Goal: Register for event/course

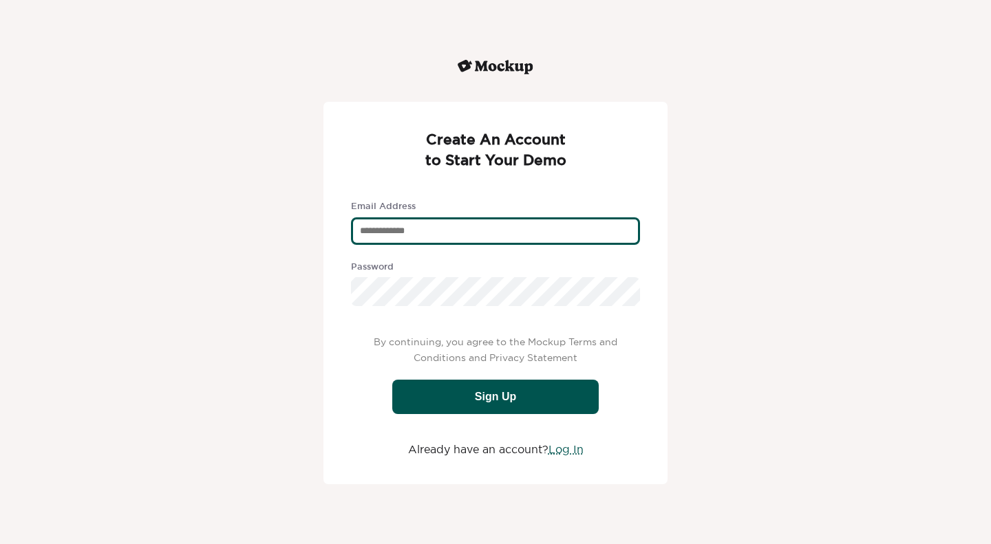
click at [418, 233] on div "text" at bounding box center [495, 231] width 289 height 28
type div "**********"
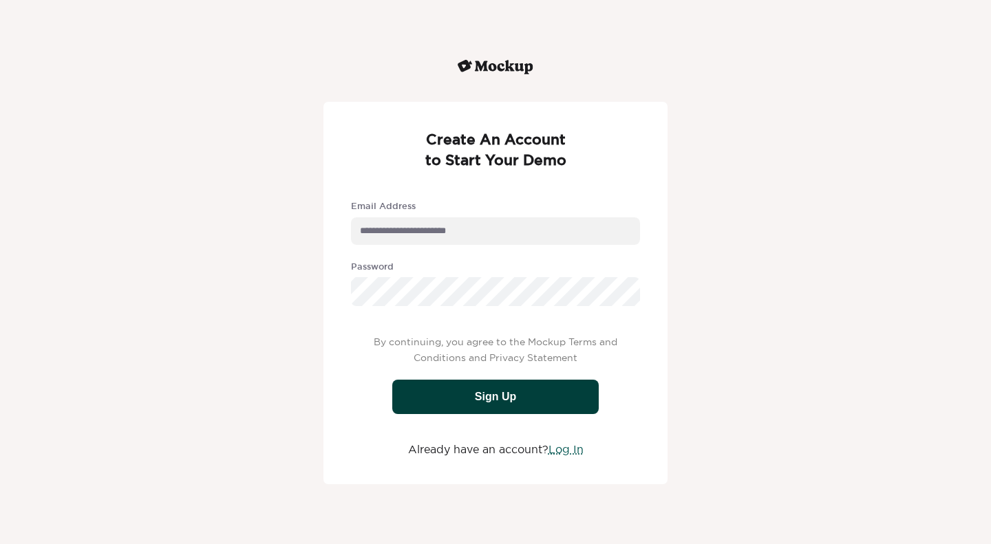
click at [478, 403] on div "Sign Up" at bounding box center [495, 397] width 206 height 34
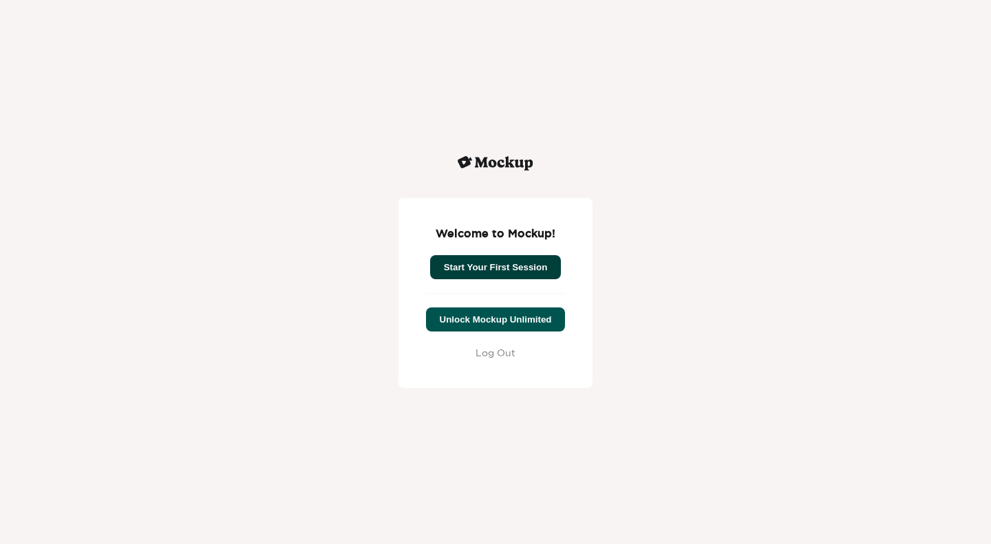
click at [500, 267] on button "Start Your First Session" at bounding box center [495, 267] width 131 height 24
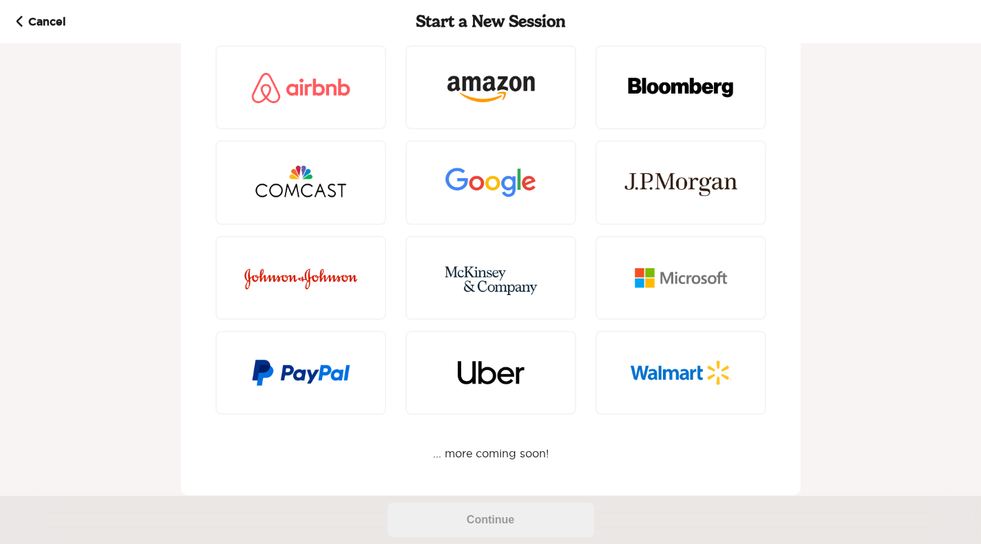
scroll to position [123, 0]
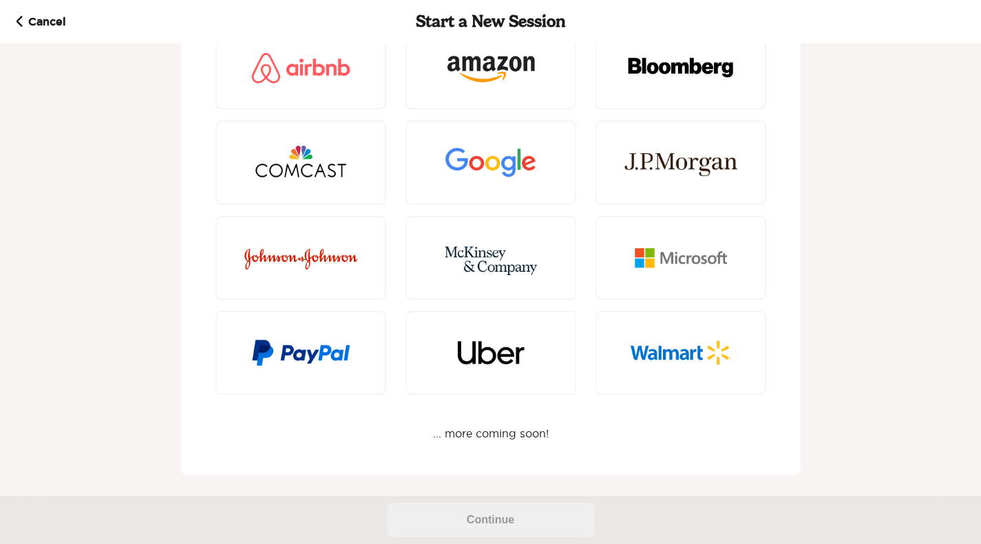
click at [484, 437] on div "Select an Organization ... more coming soon!" at bounding box center [490, 210] width 550 height 461
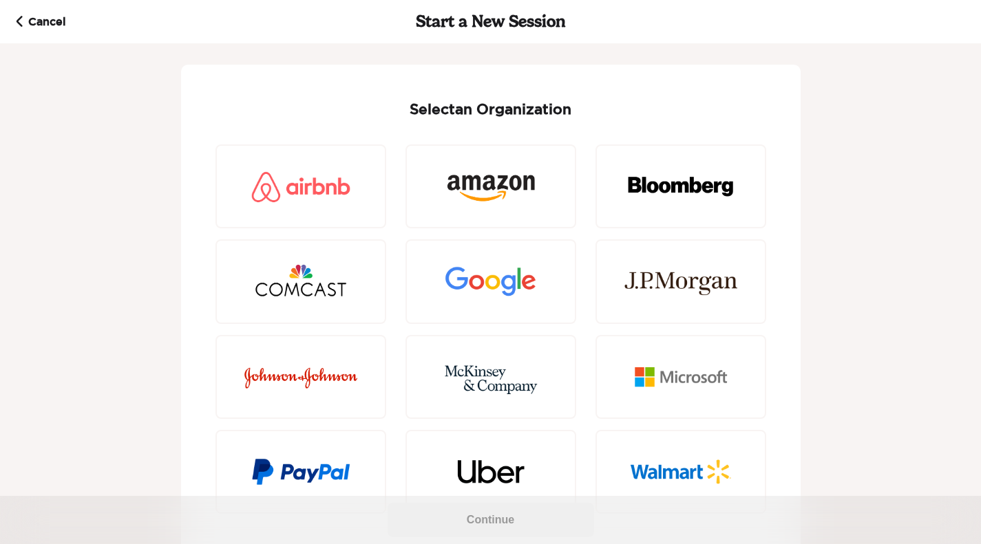
scroll to position [0, 0]
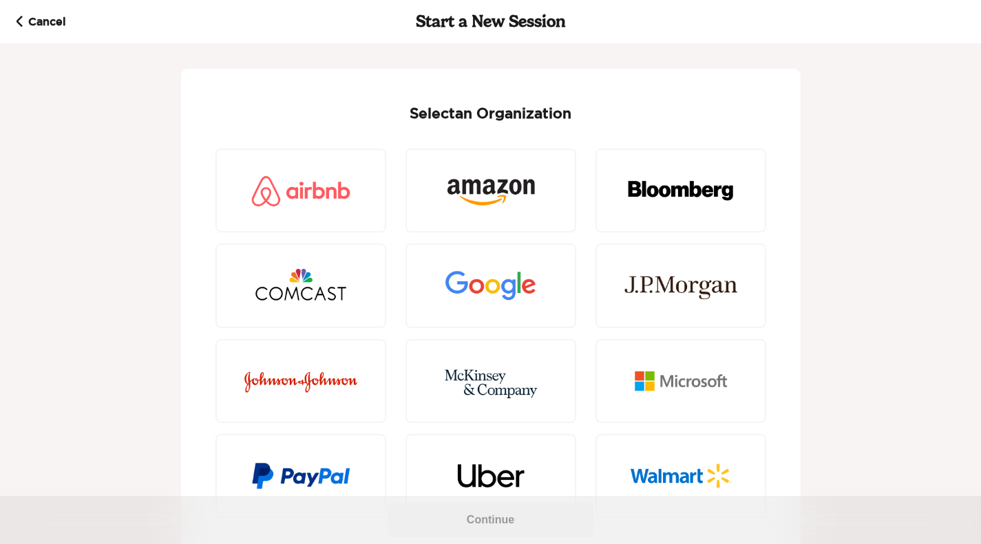
click at [55, 21] on strong "Cancel" at bounding box center [173, 22] width 318 height 16
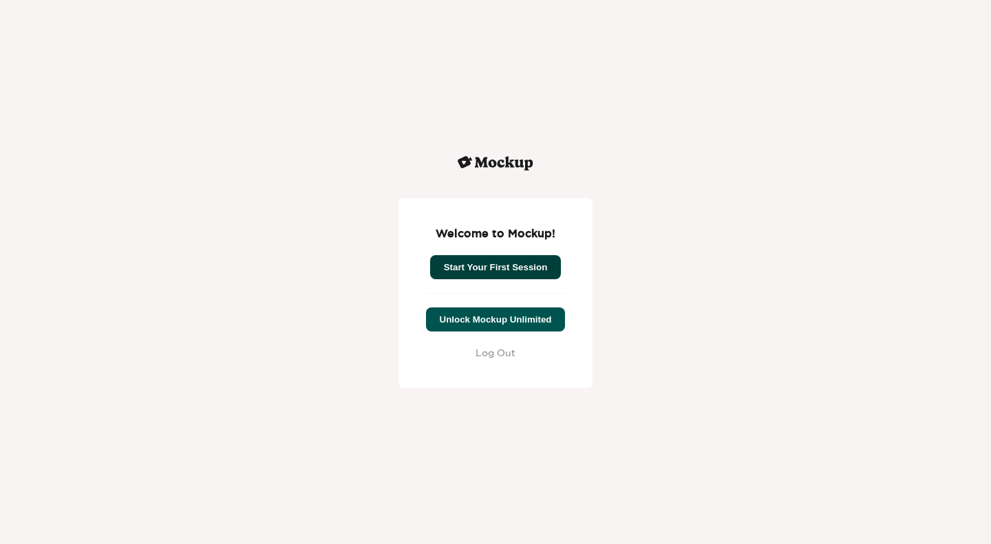
click at [506, 263] on button "Start Your First Session" at bounding box center [495, 267] width 131 height 24
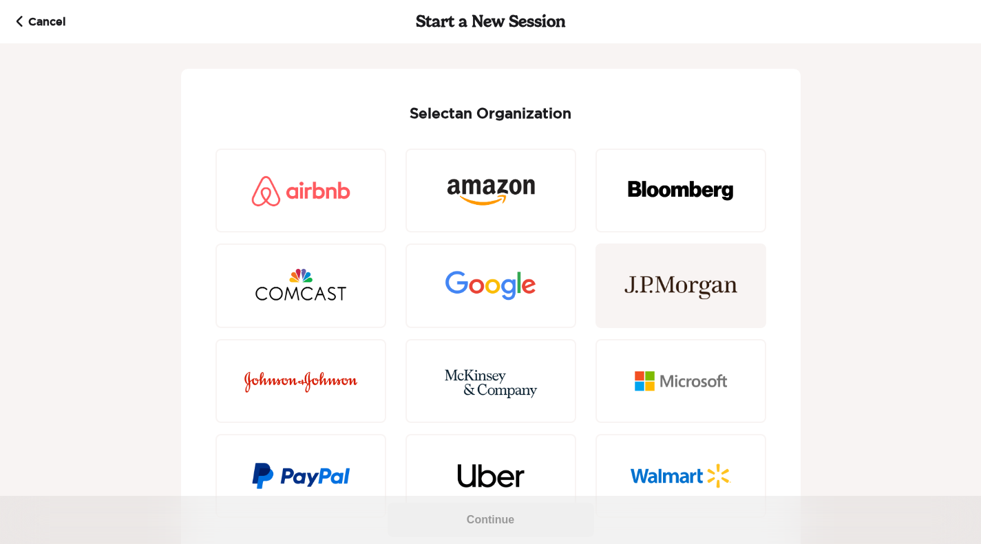
click at [636, 306] on img at bounding box center [680, 286] width 113 height 67
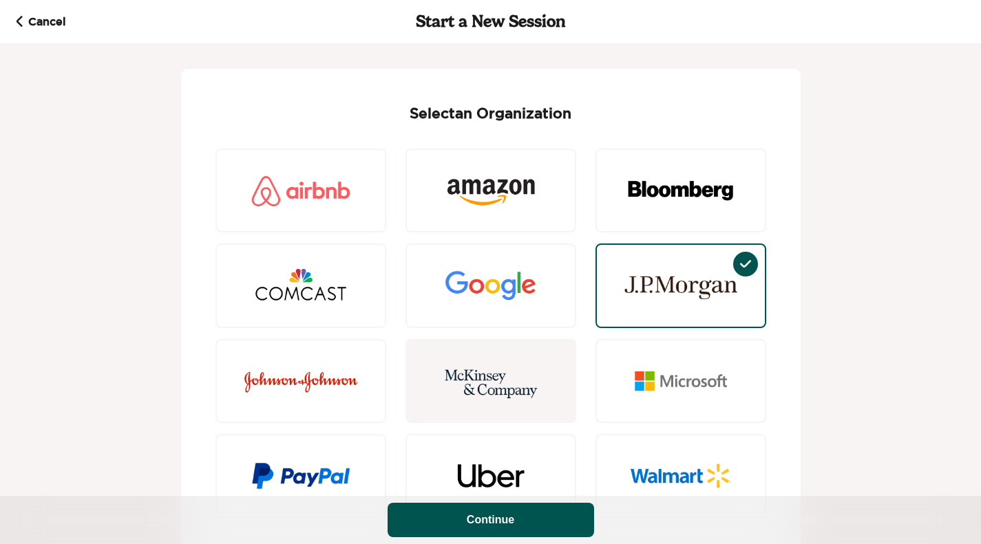
click at [539, 386] on img at bounding box center [490, 380] width 113 height 67
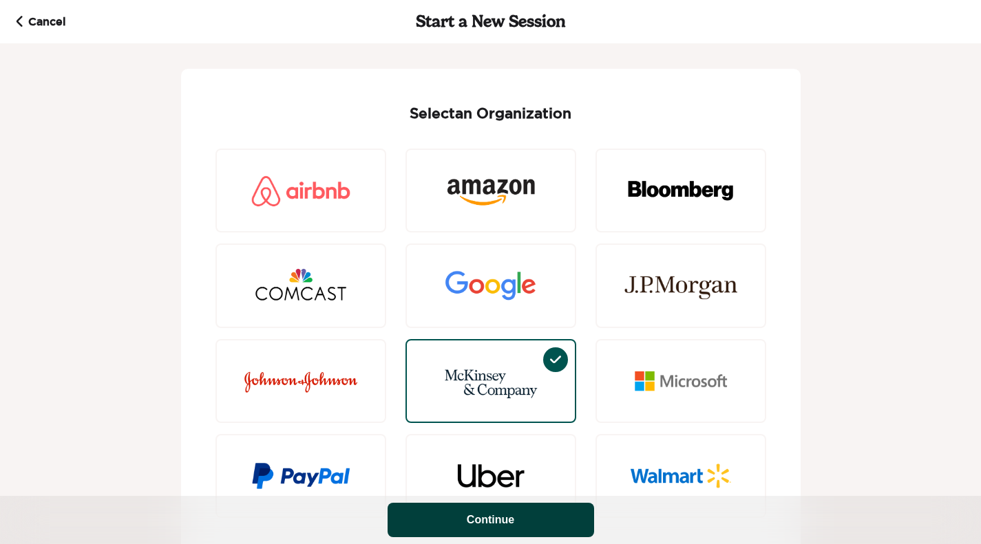
click at [497, 511] on button "Continue" at bounding box center [490, 520] width 206 height 34
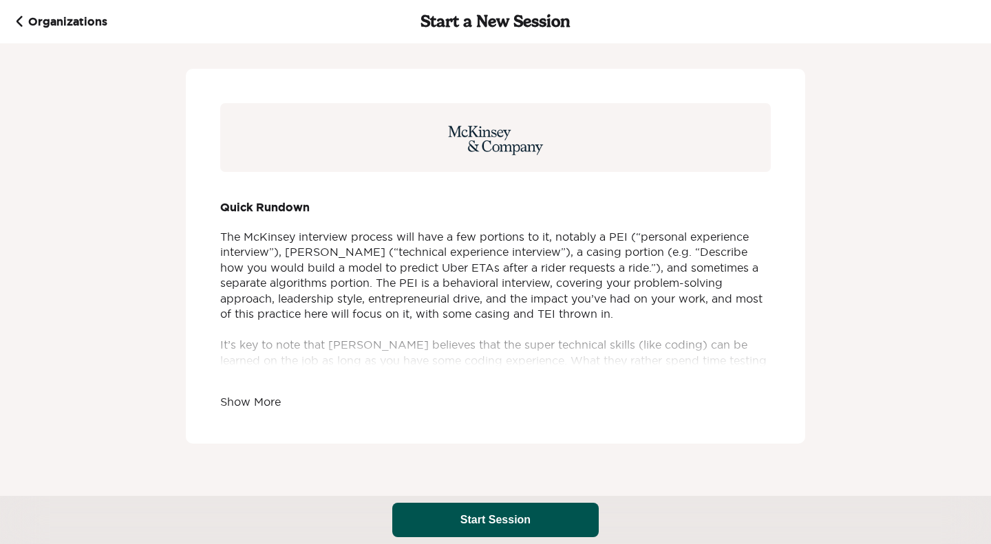
click at [248, 399] on span "Show More" at bounding box center [250, 402] width 61 height 12
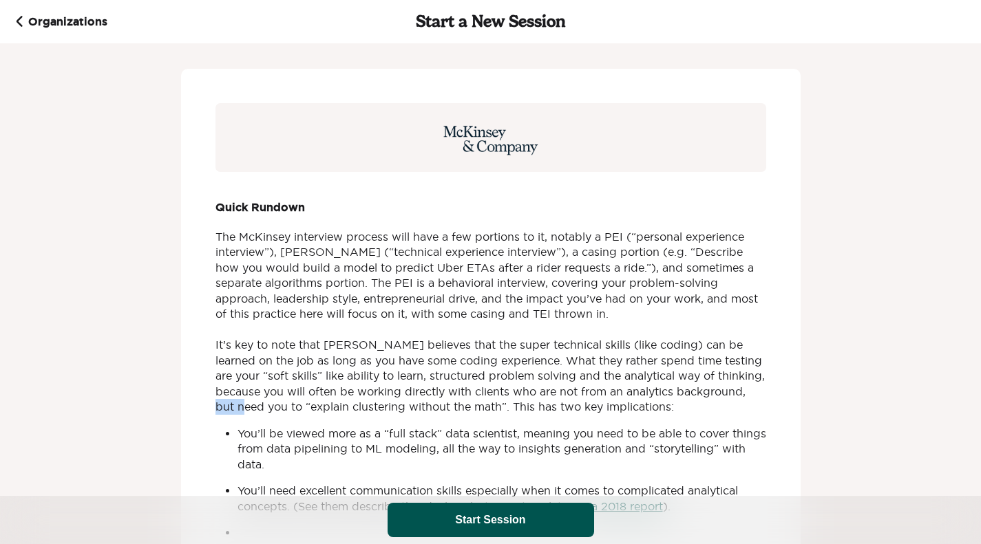
click at [248, 399] on div "The McKinsey interview process will have a few portions to it, notably a PEI (“…" at bounding box center [490, 421] width 550 height 385
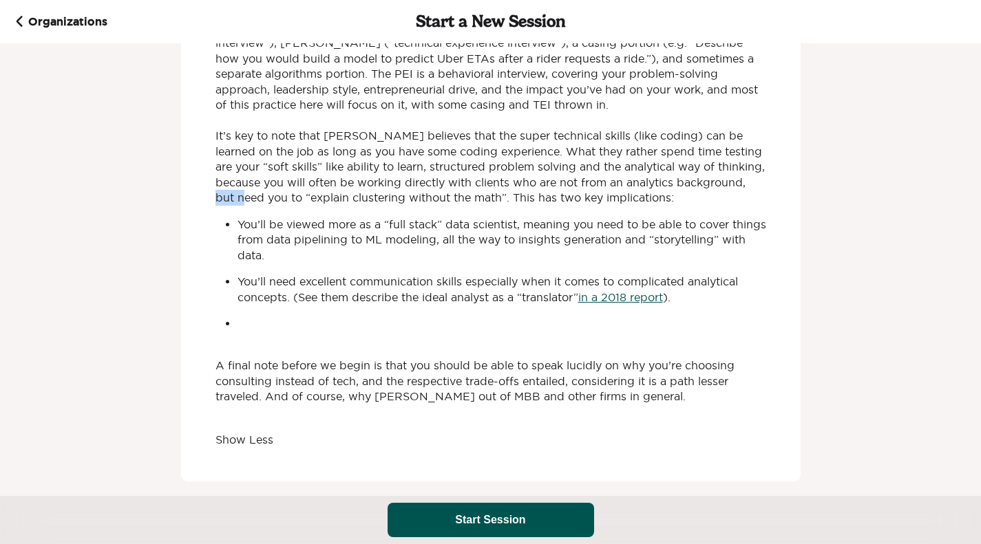
scroll to position [215, 0]
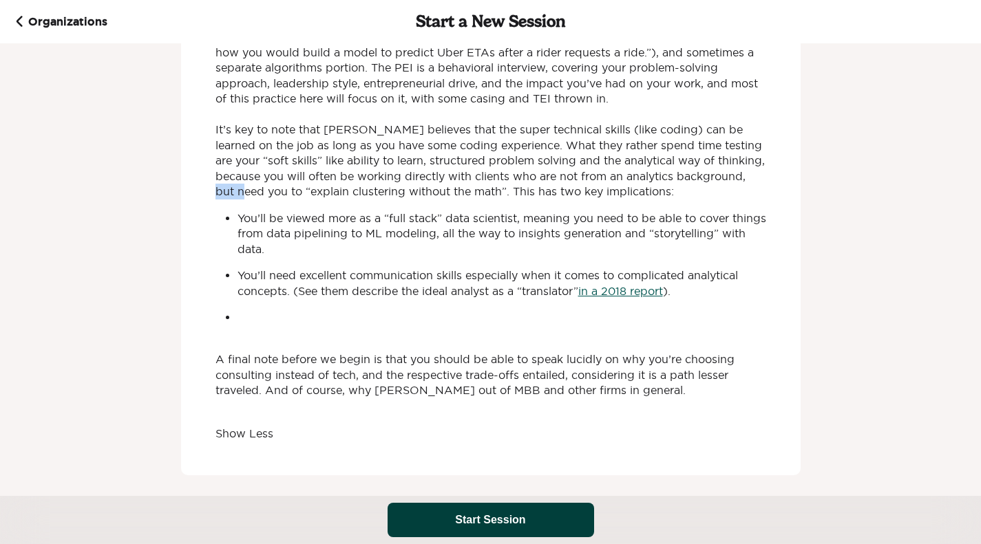
click at [489, 526] on button "Start Session" at bounding box center [490, 520] width 206 height 34
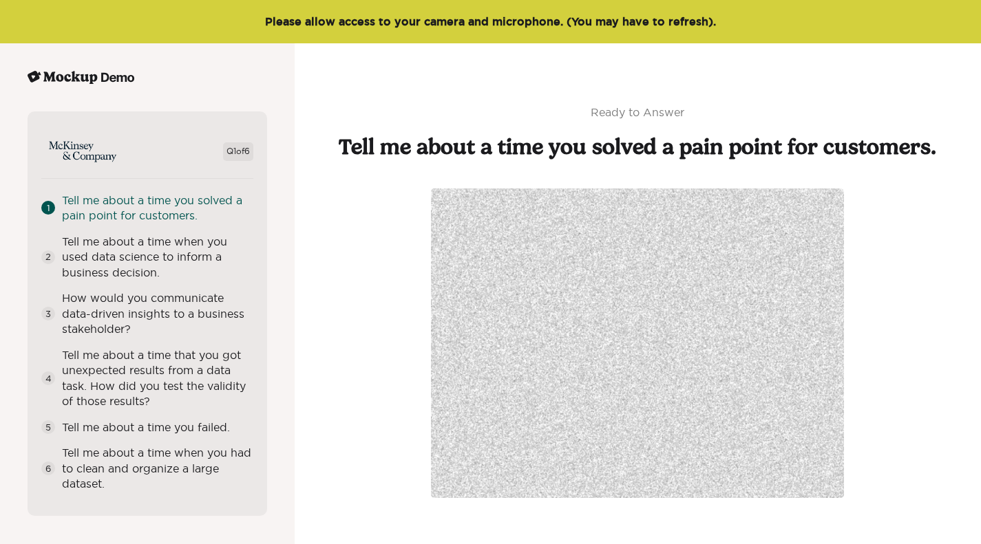
click at [325, 341] on div "Ready to Answer Tell me about a time you solved a pain point for customers." at bounding box center [638, 315] width 632 height 489
